Goal: Information Seeking & Learning: Check status

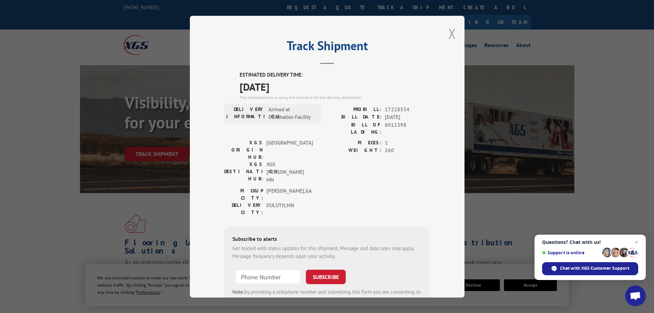
click at [444, 38] on div "Track Shipment ESTIMATED DELIVERY TIME: [DATE] The estimated time is using the …" at bounding box center [327, 157] width 275 height 282
click at [449, 38] on button "Close modal" at bounding box center [453, 33] width 8 height 18
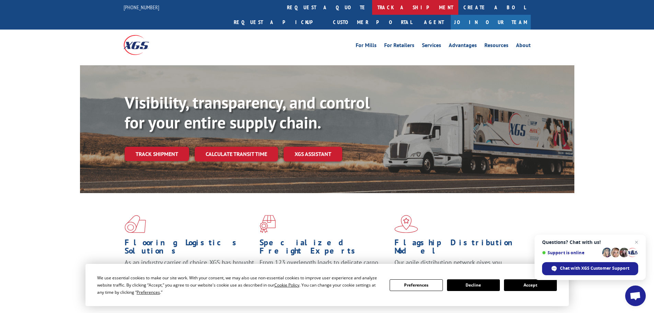
click at [372, 3] on link "track a shipment" at bounding box center [415, 7] width 86 height 15
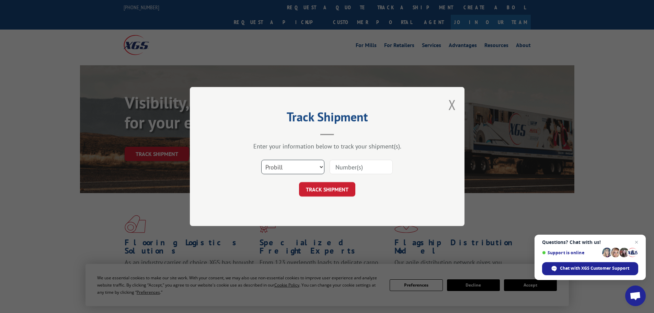
click at [287, 169] on select "Select category... Probill BOL PO" at bounding box center [292, 167] width 63 height 14
select select "bol"
click at [261, 160] on select "Select category... Probill BOL PO" at bounding box center [292, 167] width 63 height 14
click at [353, 171] on input at bounding box center [361, 167] width 63 height 14
paste input "5179910"
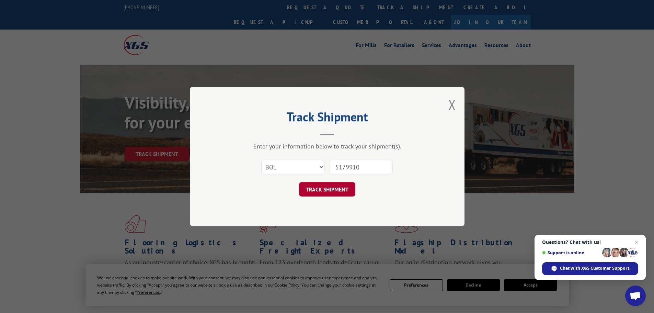
type input "5179910"
click at [343, 190] on button "TRACK SHIPMENT" at bounding box center [327, 189] width 56 height 14
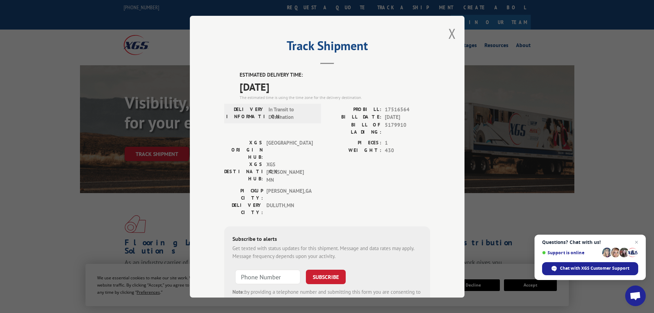
click at [445, 33] on div "Track Shipment ESTIMATED DELIVERY TIME: [DATE] The estimated time is using the …" at bounding box center [327, 157] width 275 height 282
drag, startPoint x: 451, startPoint y: 36, endPoint x: 341, endPoint y: 15, distance: 111.2
click at [449, 37] on button "Close modal" at bounding box center [453, 33] width 8 height 18
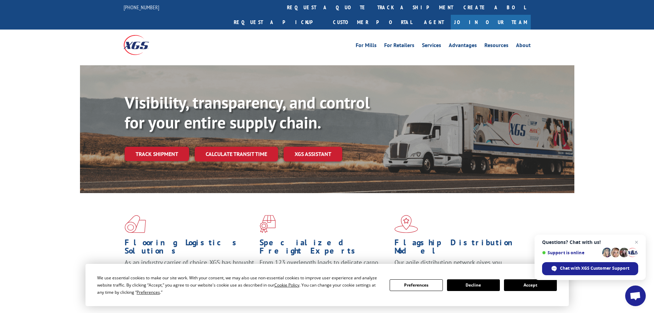
click at [372, 10] on link "track a shipment" at bounding box center [415, 7] width 86 height 15
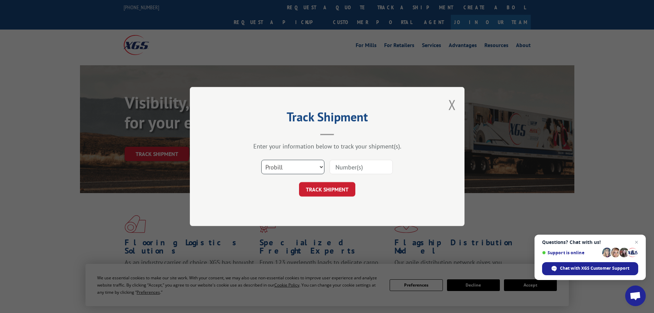
click at [278, 167] on select "Select category... Probill BOL PO" at bounding box center [292, 167] width 63 height 14
select select "bol"
click at [261, 160] on select "Select category... Probill BOL PO" at bounding box center [292, 167] width 63 height 14
click at [342, 160] on input at bounding box center [361, 167] width 63 height 14
paste input "6011372"
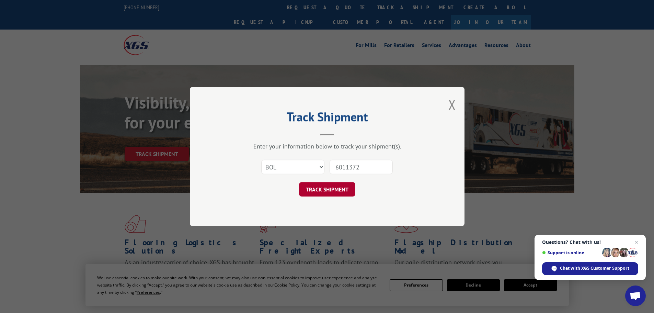
type input "6011372"
click at [338, 184] on button "TRACK SHIPMENT" at bounding box center [327, 189] width 56 height 14
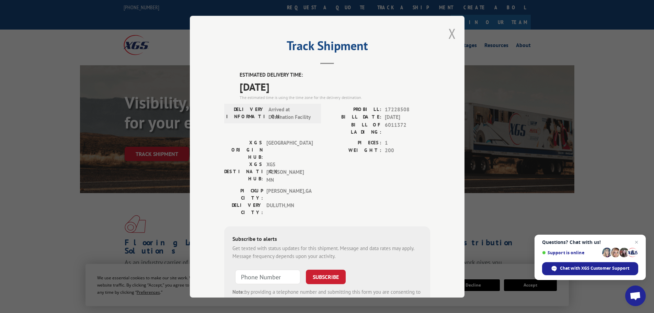
click at [449, 32] on button "Close modal" at bounding box center [453, 33] width 8 height 18
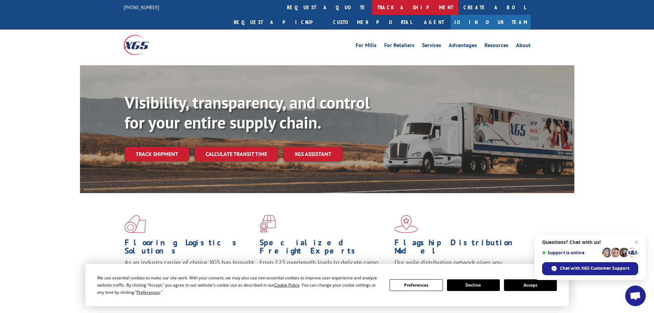
click at [372, 9] on link "track a shipment" at bounding box center [415, 7] width 86 height 15
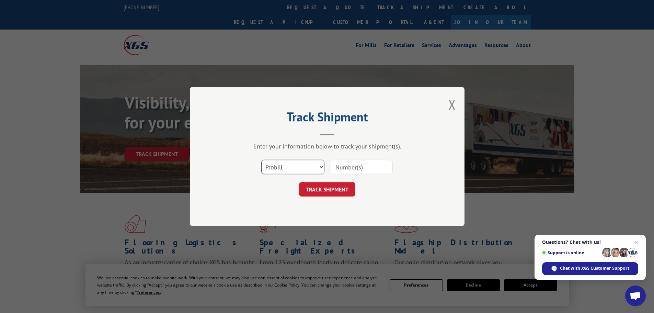
click at [284, 169] on select "Select category... Probill BOL PO" at bounding box center [292, 167] width 63 height 14
select select "bol"
click at [261, 160] on select "Select category... Probill BOL PO" at bounding box center [292, 167] width 63 height 14
click at [345, 169] on input at bounding box center [361, 167] width 63 height 14
paste input "6013778"
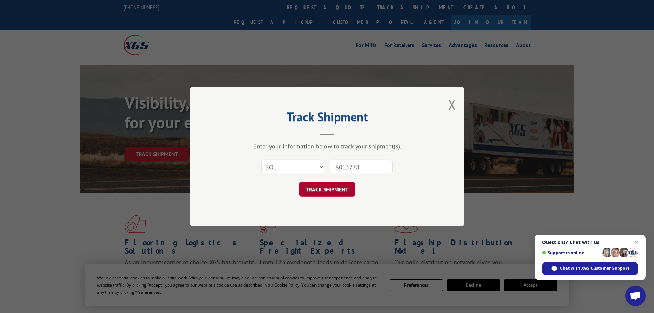
type input "6013778"
click at [336, 194] on button "TRACK SHIPMENT" at bounding box center [327, 189] width 56 height 14
